Goal: Task Accomplishment & Management: Complete application form

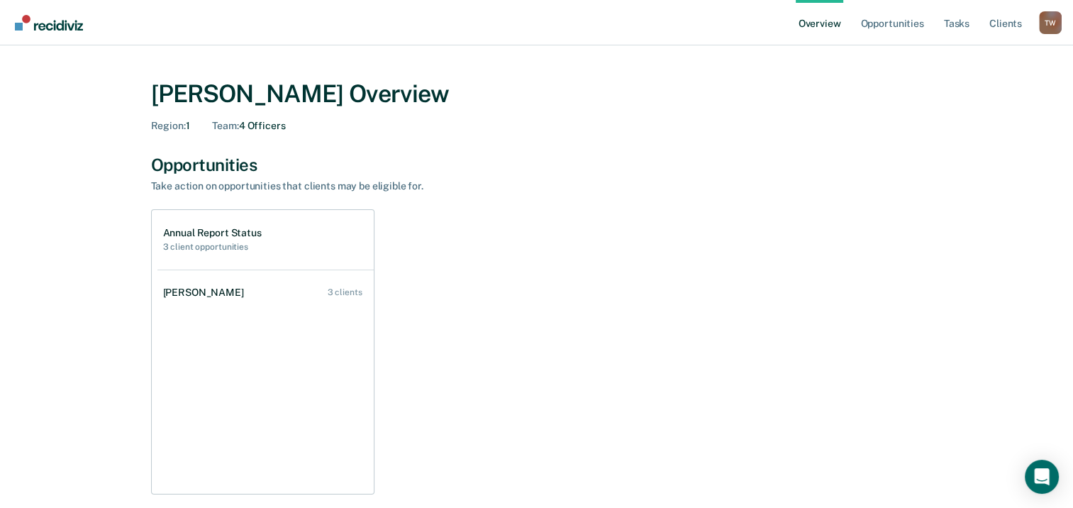
click at [182, 246] on h2 "3 client opportunities" at bounding box center [212, 247] width 99 height 10
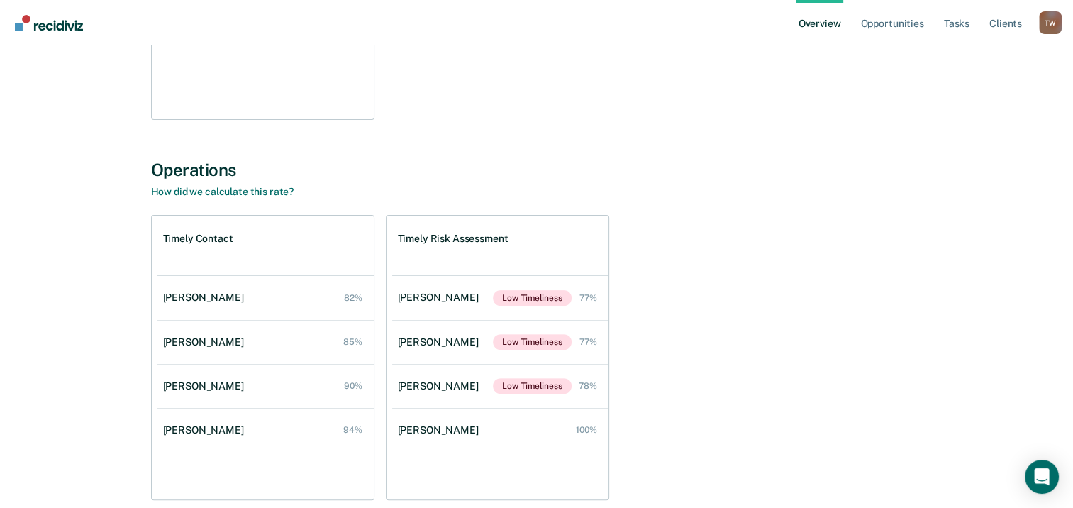
scroll to position [426, 0]
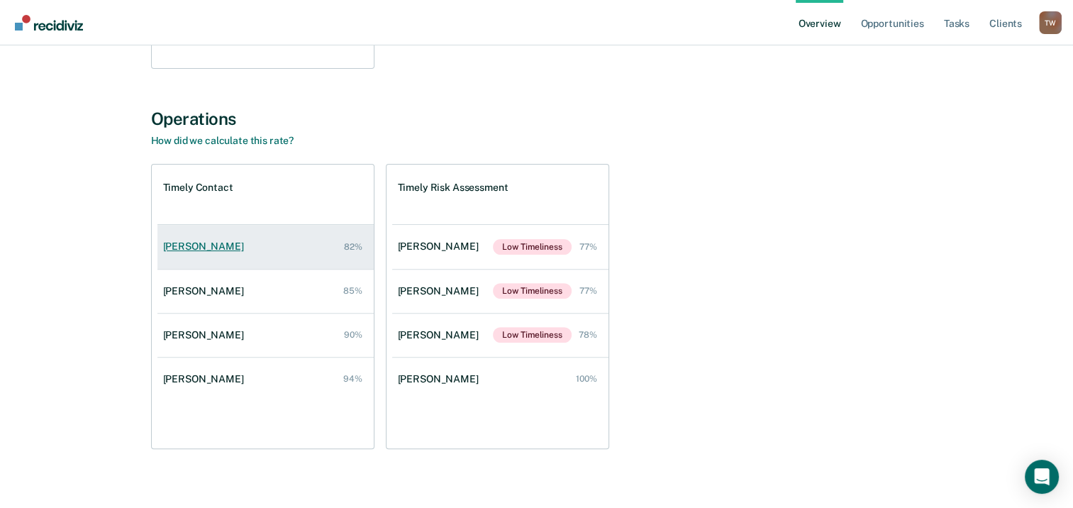
click at [205, 246] on div "[PERSON_NAME]" at bounding box center [206, 247] width 87 height 12
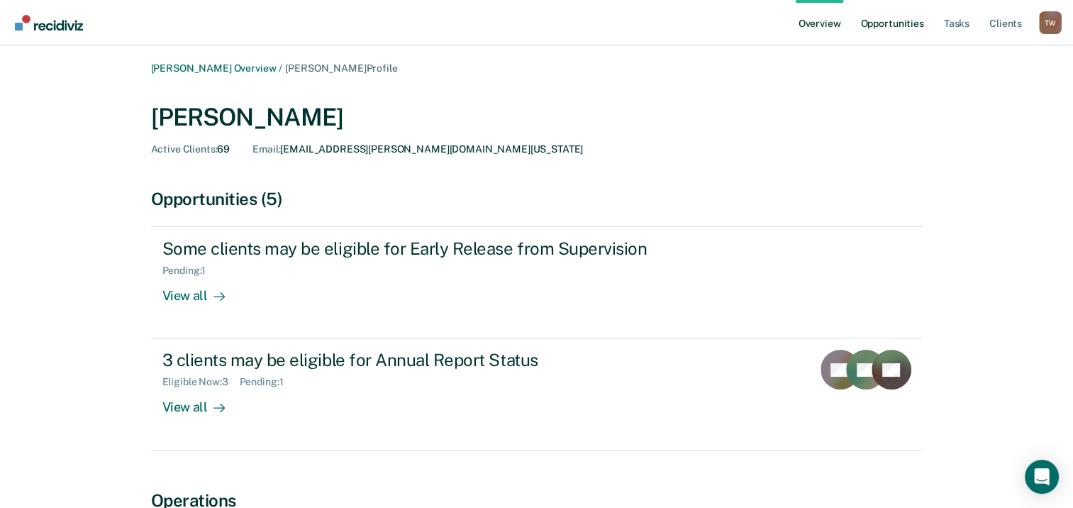
click at [894, 23] on link "Opportunities" at bounding box center [892, 22] width 69 height 45
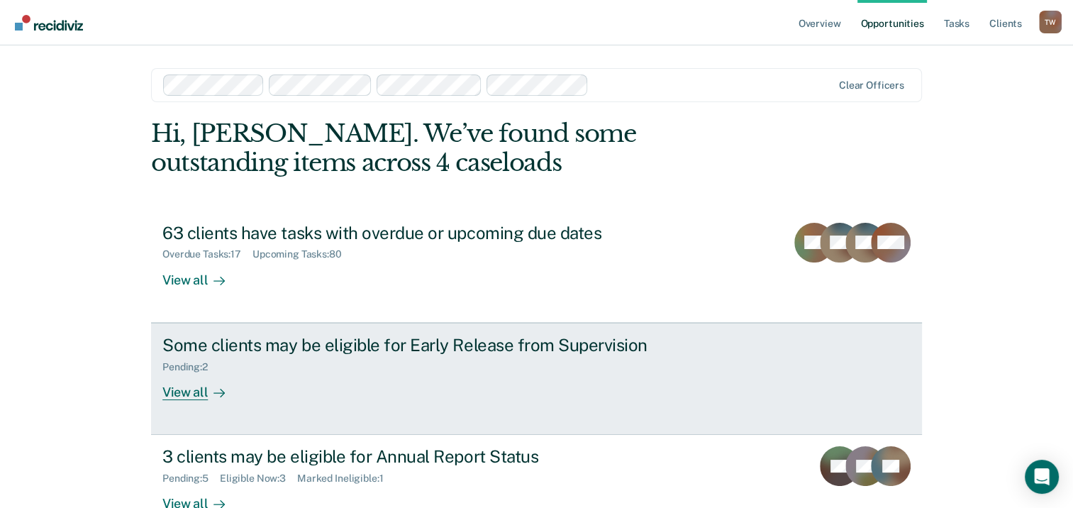
scroll to position [94, 0]
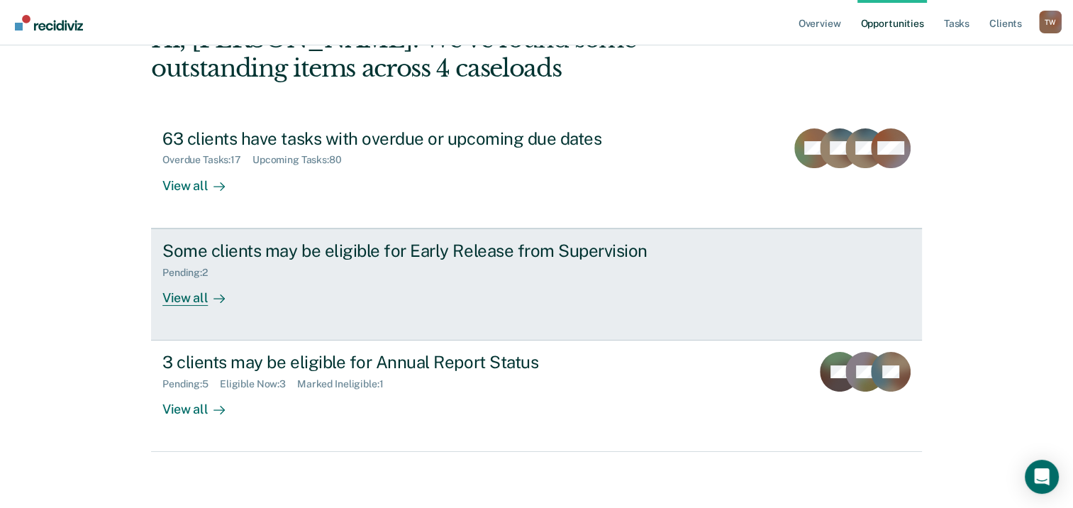
click at [199, 297] on div "View all" at bounding box center [201, 292] width 79 height 28
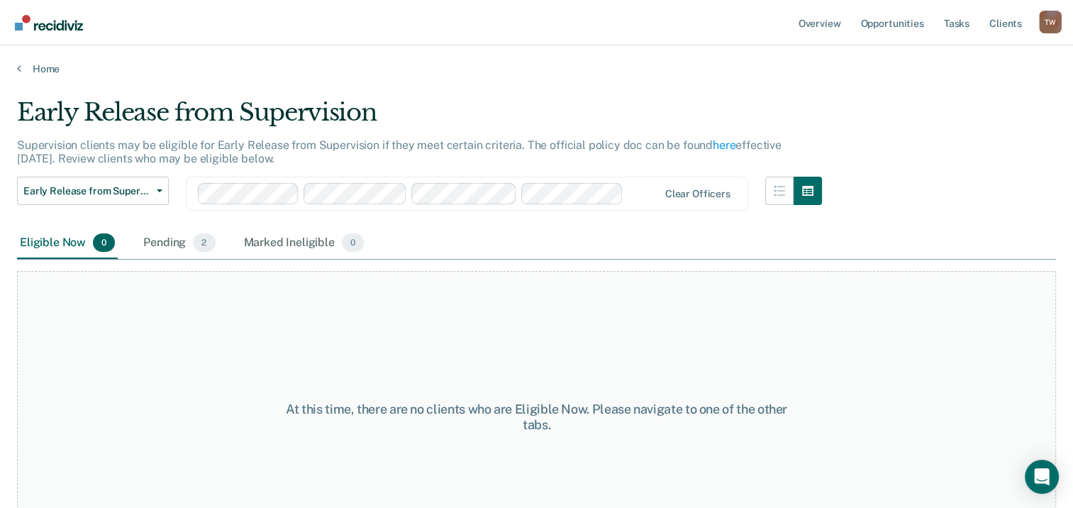
click at [104, 319] on div "At this time, there are no clients who are Eligible Now. Please navigate to one…" at bounding box center [536, 417] width 1039 height 292
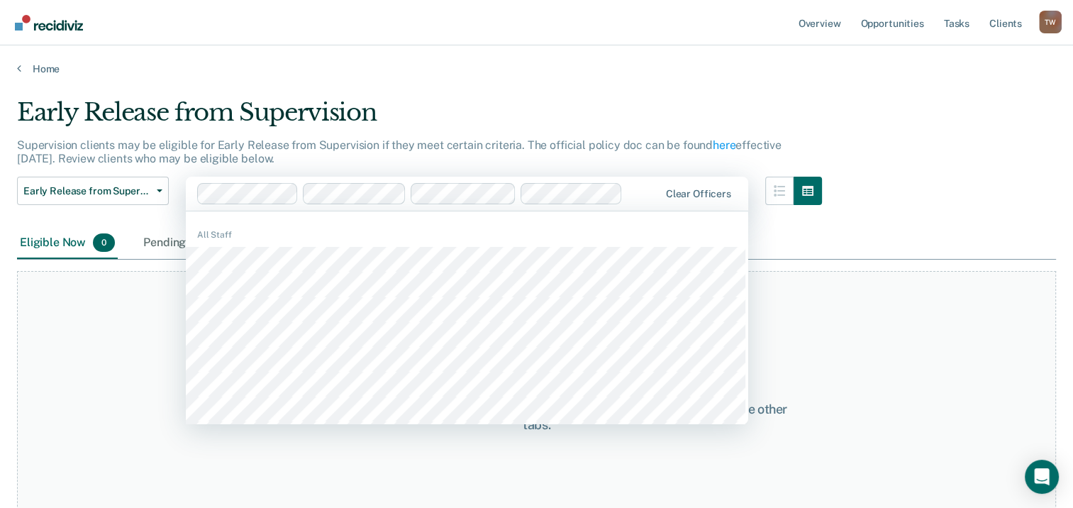
click at [167, 332] on div "At this time, there are no clients who are Eligible Now. Please navigate to one…" at bounding box center [536, 417] width 1039 height 292
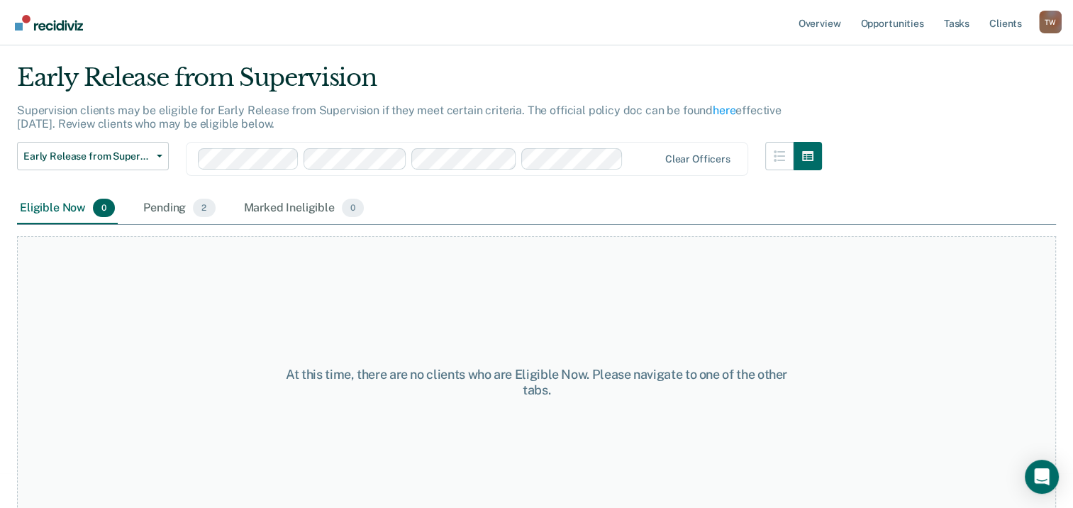
scroll to position [54, 0]
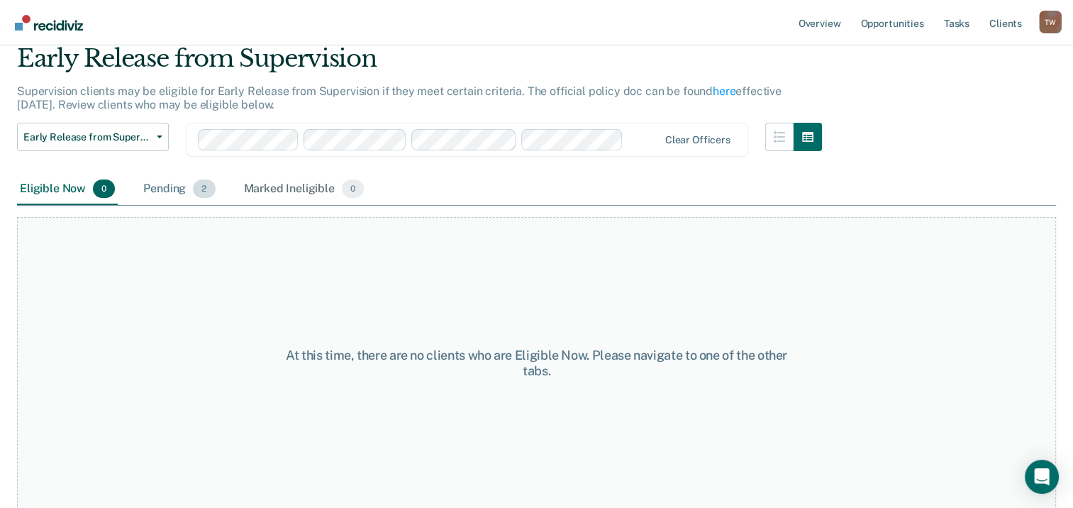
click at [162, 189] on div "Pending 2" at bounding box center [178, 189] width 77 height 31
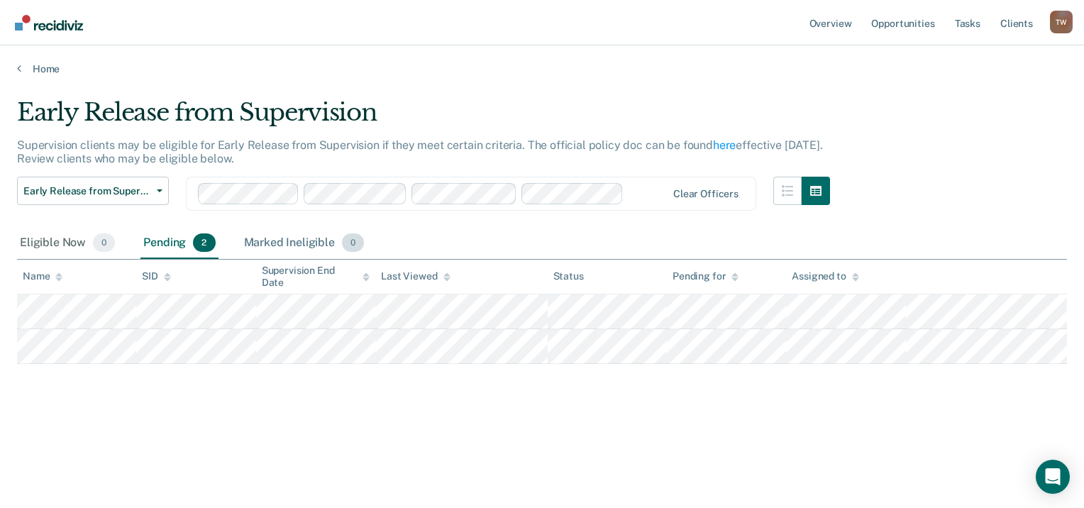
click at [281, 241] on div "Marked Ineligible 0" at bounding box center [304, 243] width 126 height 31
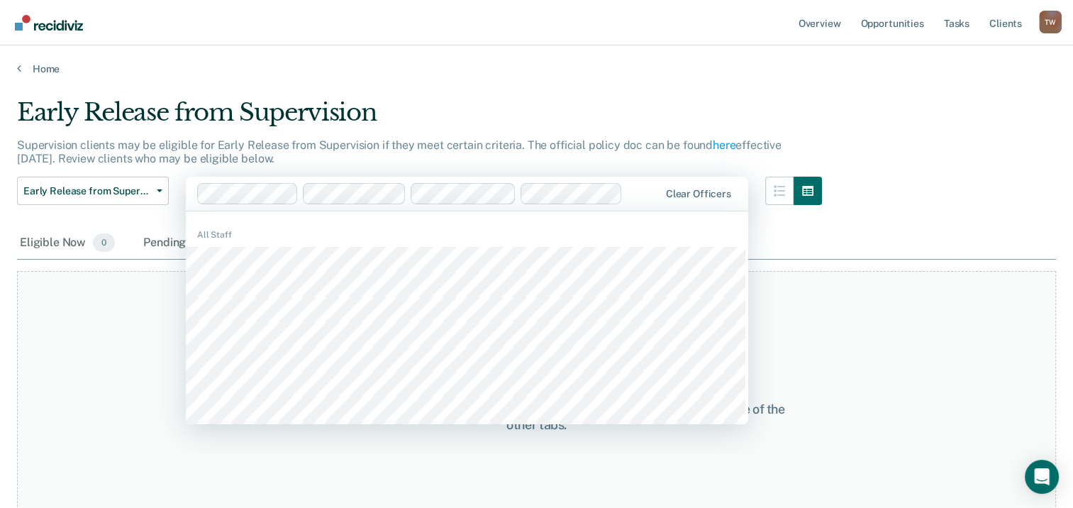
click at [109, 335] on div "At this time, there are no clients who are Marked Ineligible. Please navigate t…" at bounding box center [536, 417] width 1039 height 292
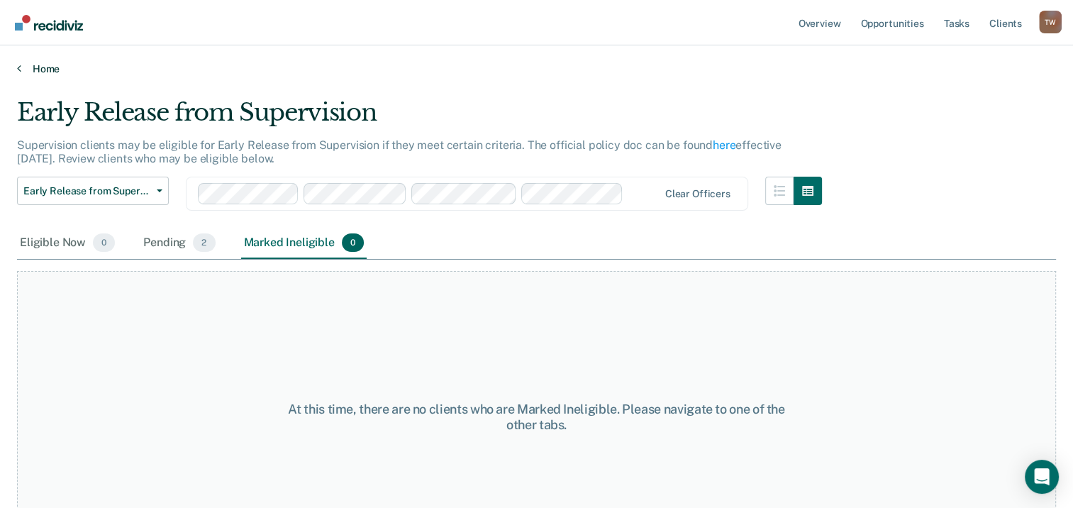
click at [23, 65] on link "Home" at bounding box center [536, 68] width 1039 height 13
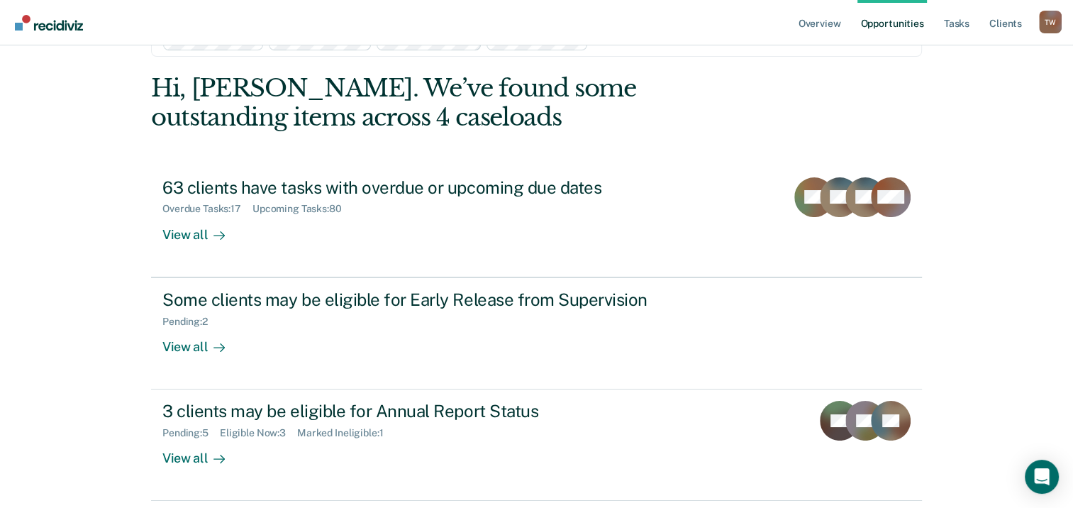
scroll to position [94, 0]
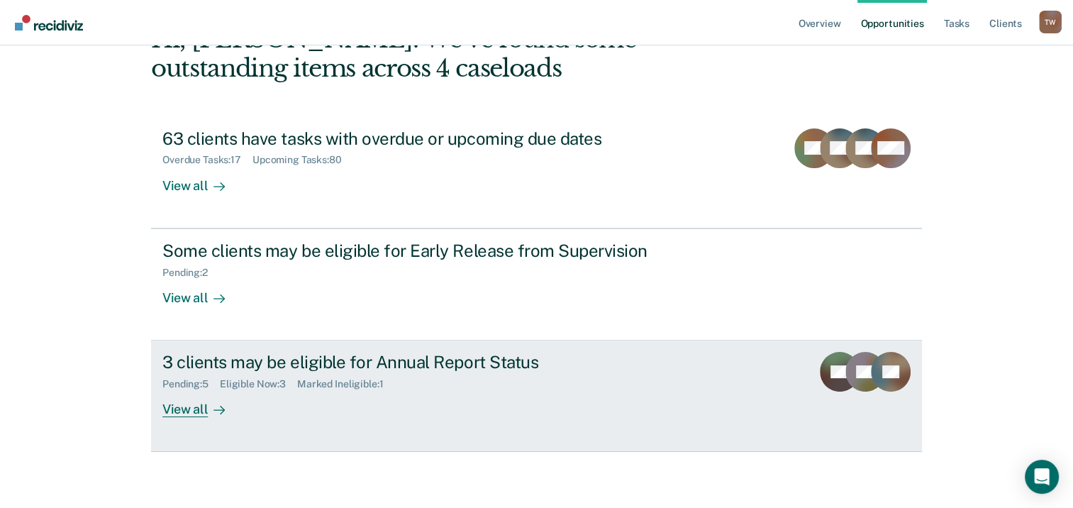
click at [189, 404] on div "View all" at bounding box center [201, 404] width 79 height 28
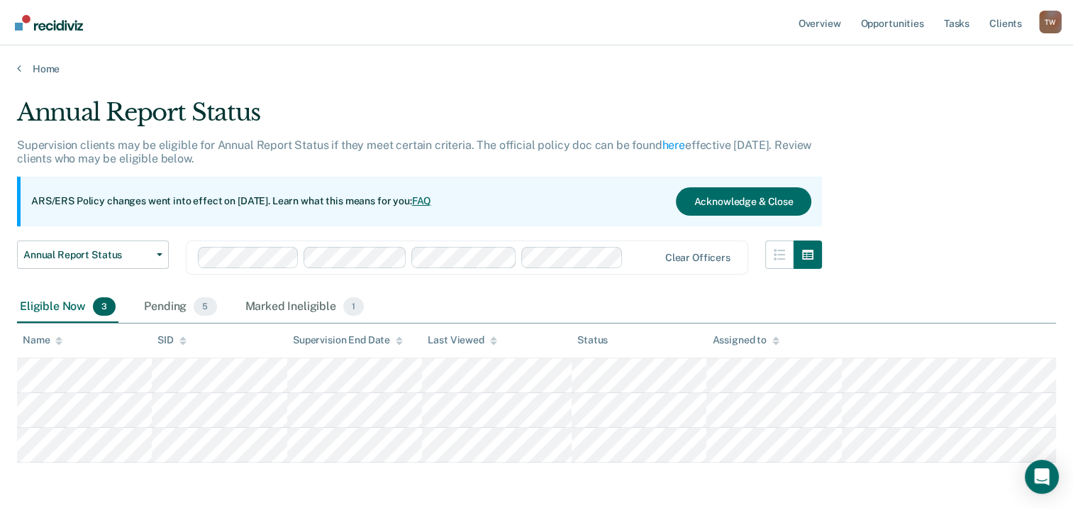
scroll to position [55, 0]
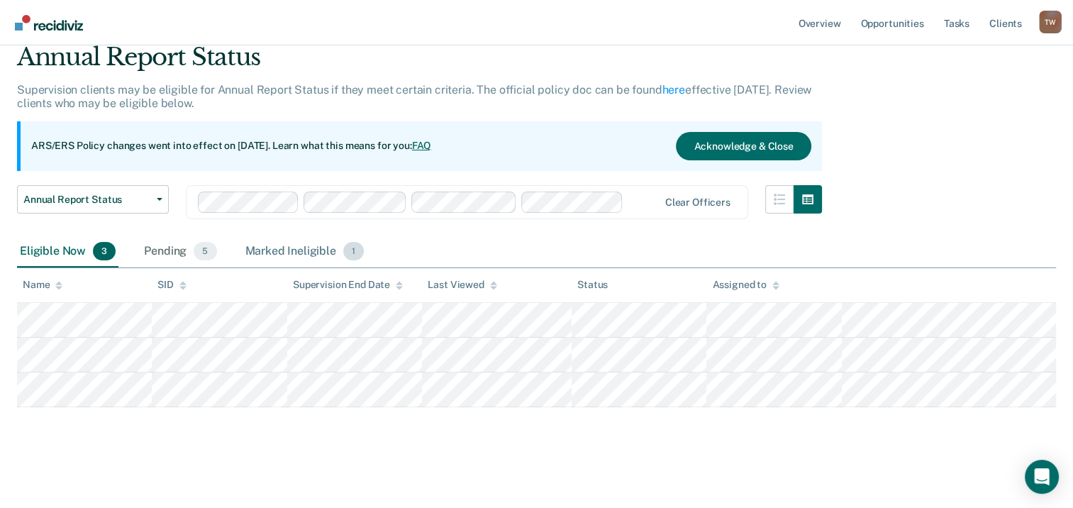
click at [295, 250] on div "Marked Ineligible 1" at bounding box center [305, 251] width 125 height 31
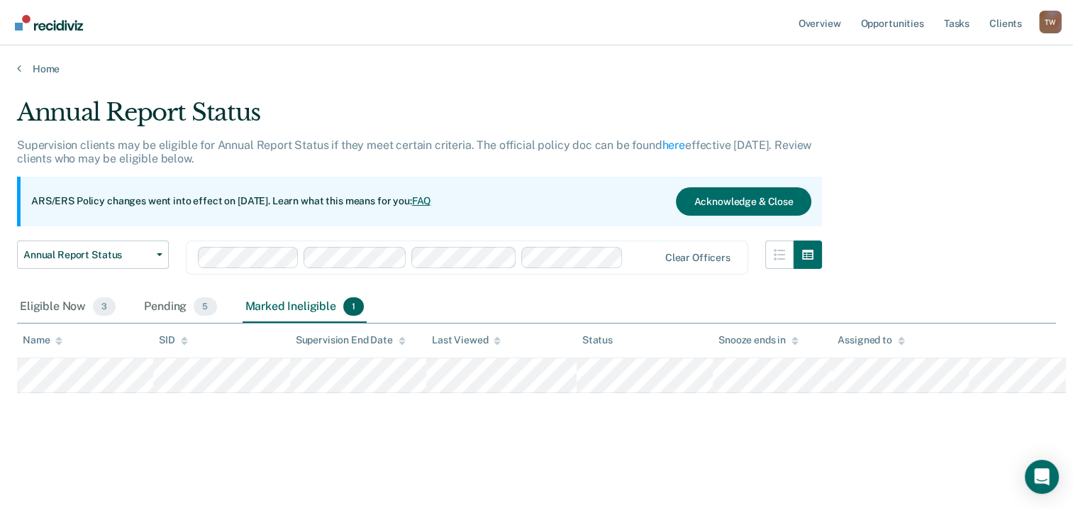
scroll to position [0, 0]
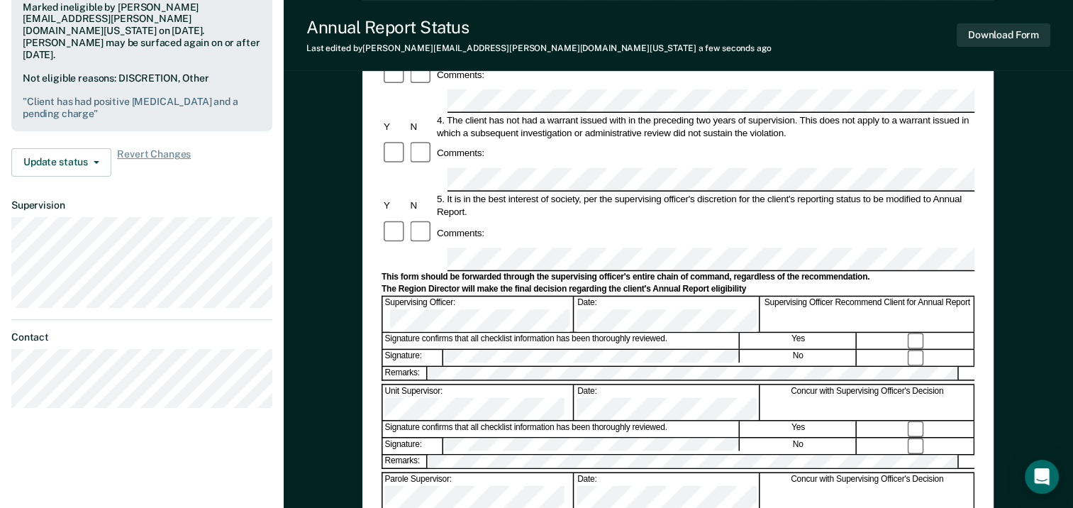
scroll to position [426, 0]
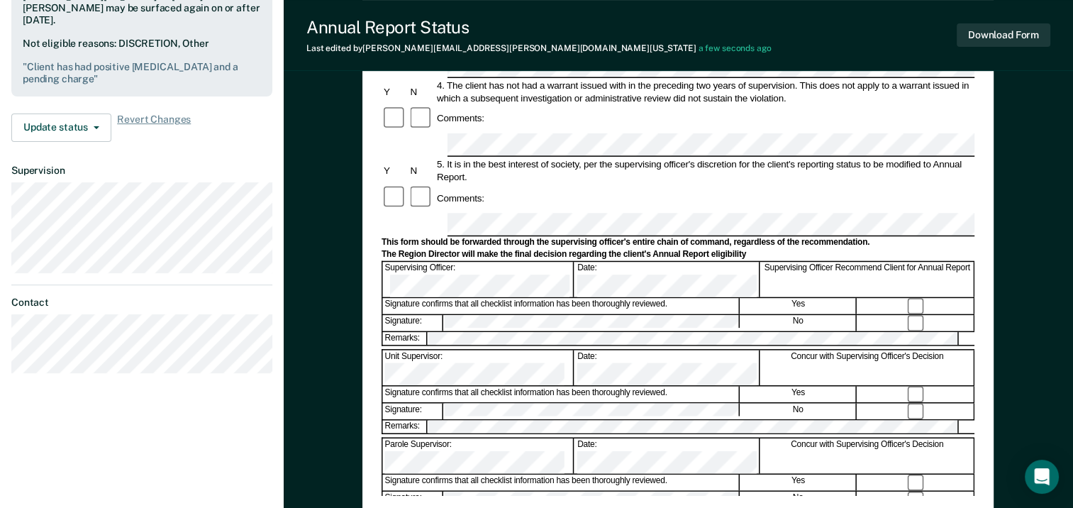
click at [1039, 192] on div "Annual Reporting Checklist, Recommendation, and Determination Form Clients who …" at bounding box center [679, 143] width 790 height 963
click at [1014, 35] on button "Download Form" at bounding box center [1004, 34] width 94 height 23
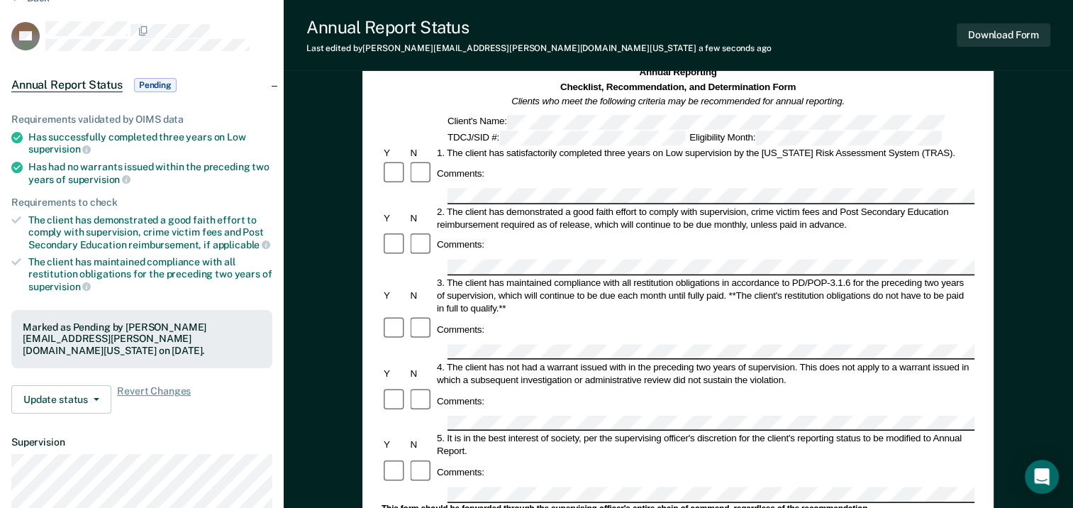
scroll to position [0, 0]
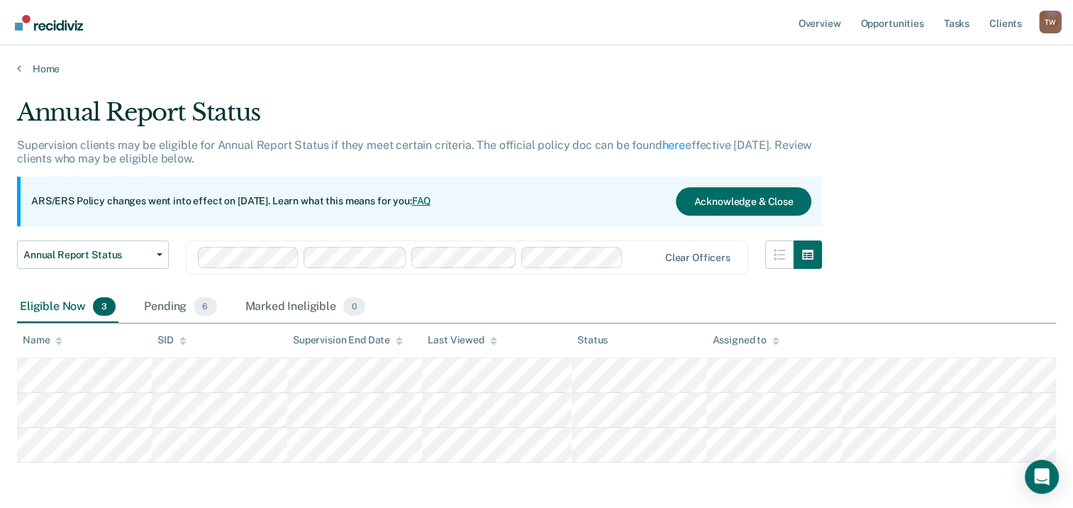
click at [111, 55] on div "Home" at bounding box center [536, 60] width 1073 height 30
click at [40, 66] on link "Home" at bounding box center [536, 68] width 1039 height 13
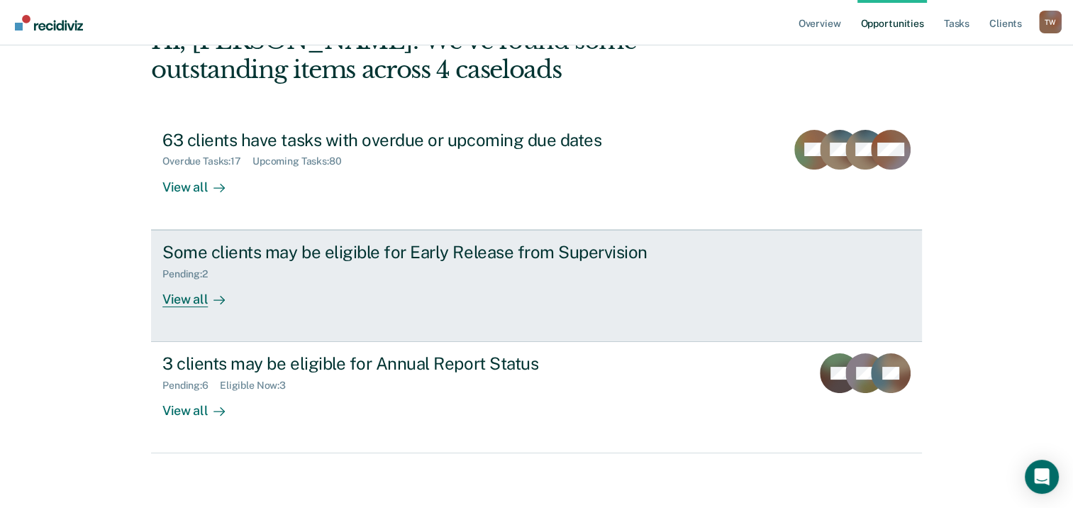
scroll to position [94, 0]
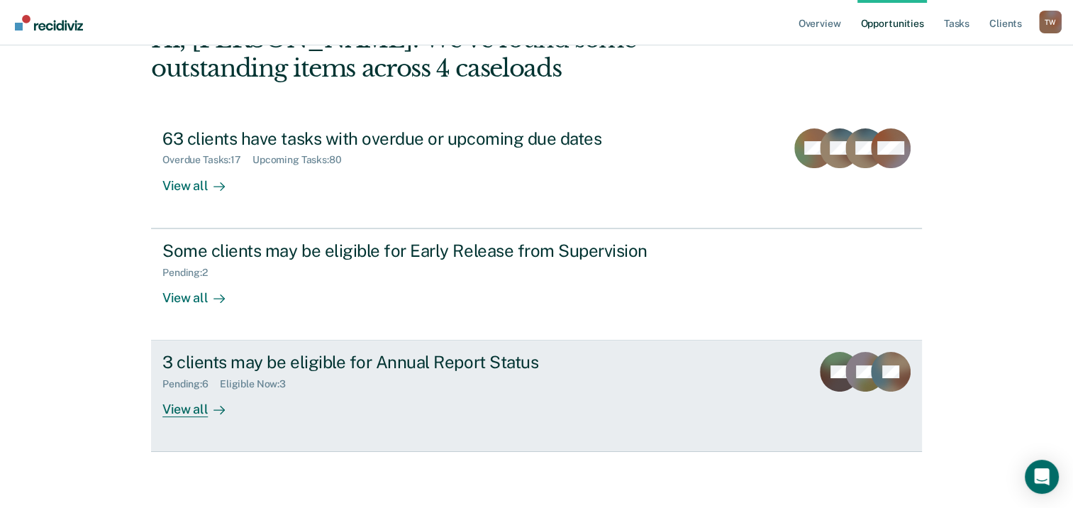
click at [180, 407] on div "View all" at bounding box center [201, 404] width 79 height 28
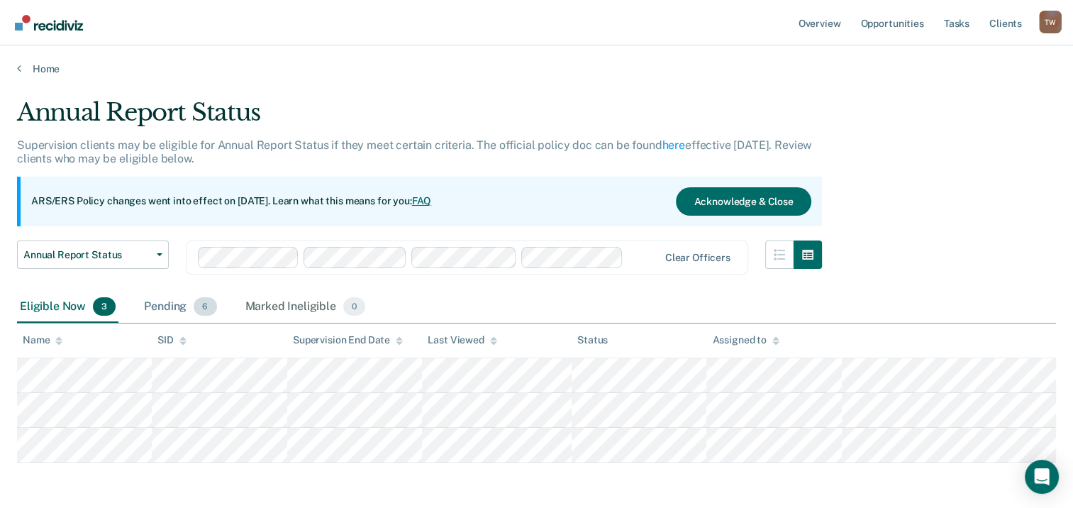
click at [164, 309] on div "Pending 6" at bounding box center [180, 307] width 78 height 31
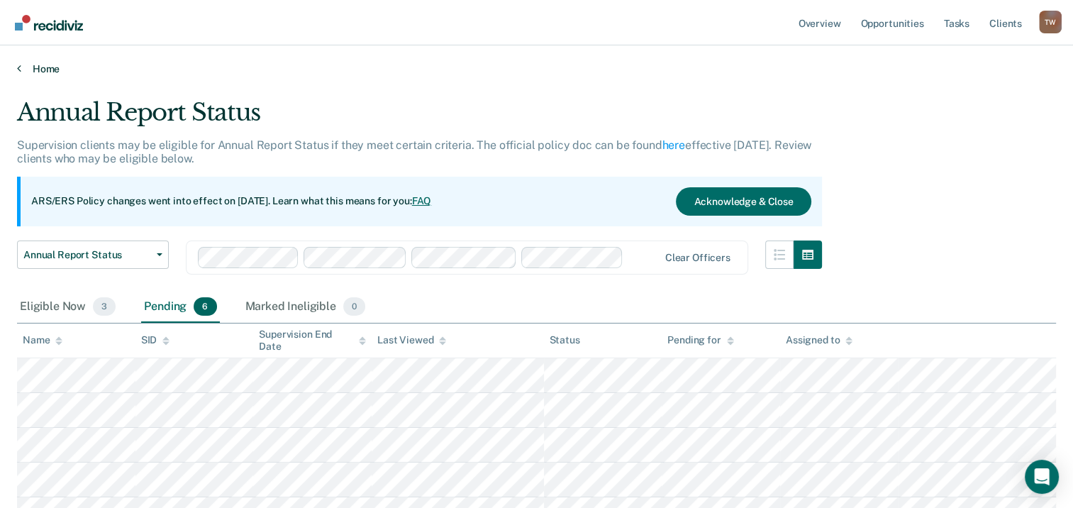
click at [40, 68] on link "Home" at bounding box center [536, 68] width 1039 height 13
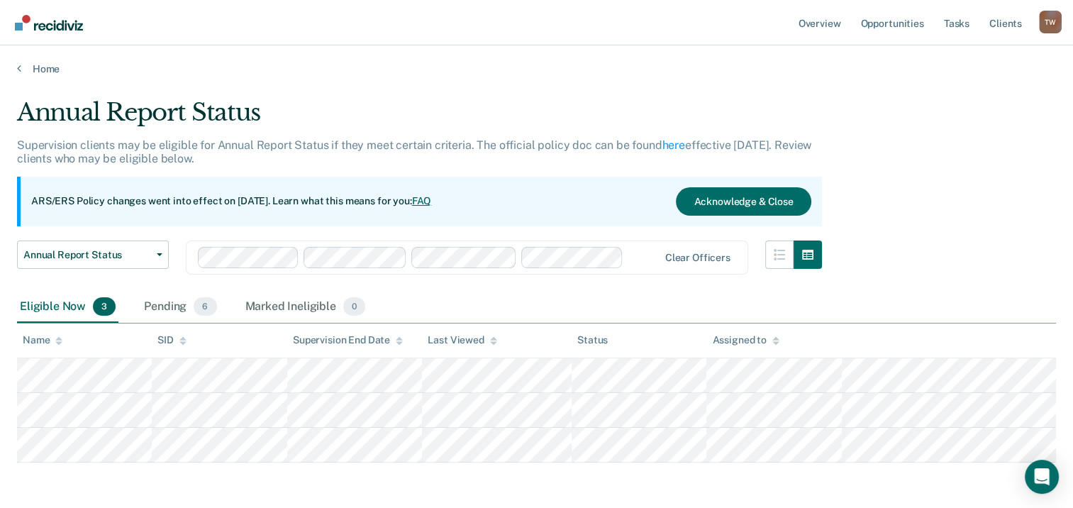
scroll to position [94, 0]
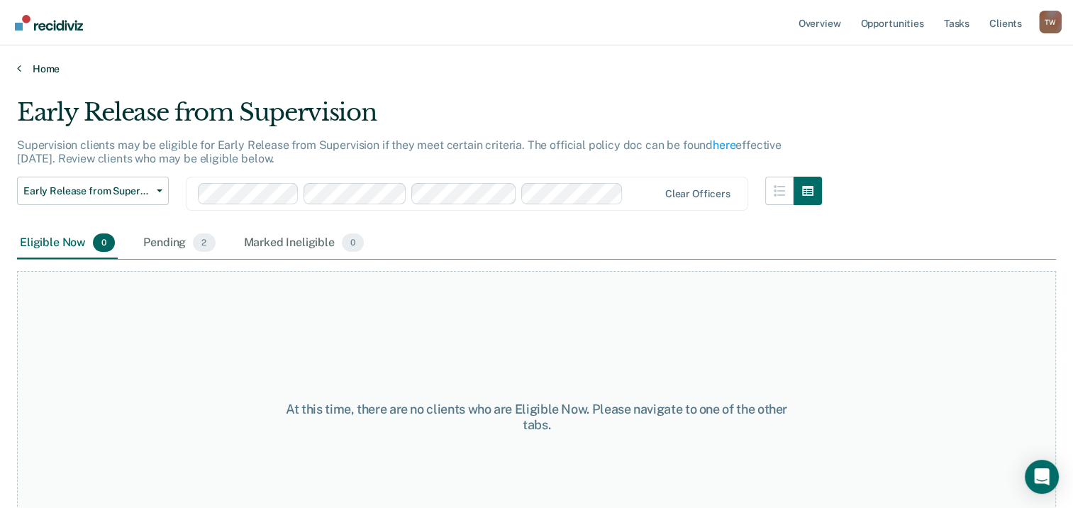
click at [38, 65] on link "Home" at bounding box center [536, 68] width 1039 height 13
